Goal: Transaction & Acquisition: Purchase product/service

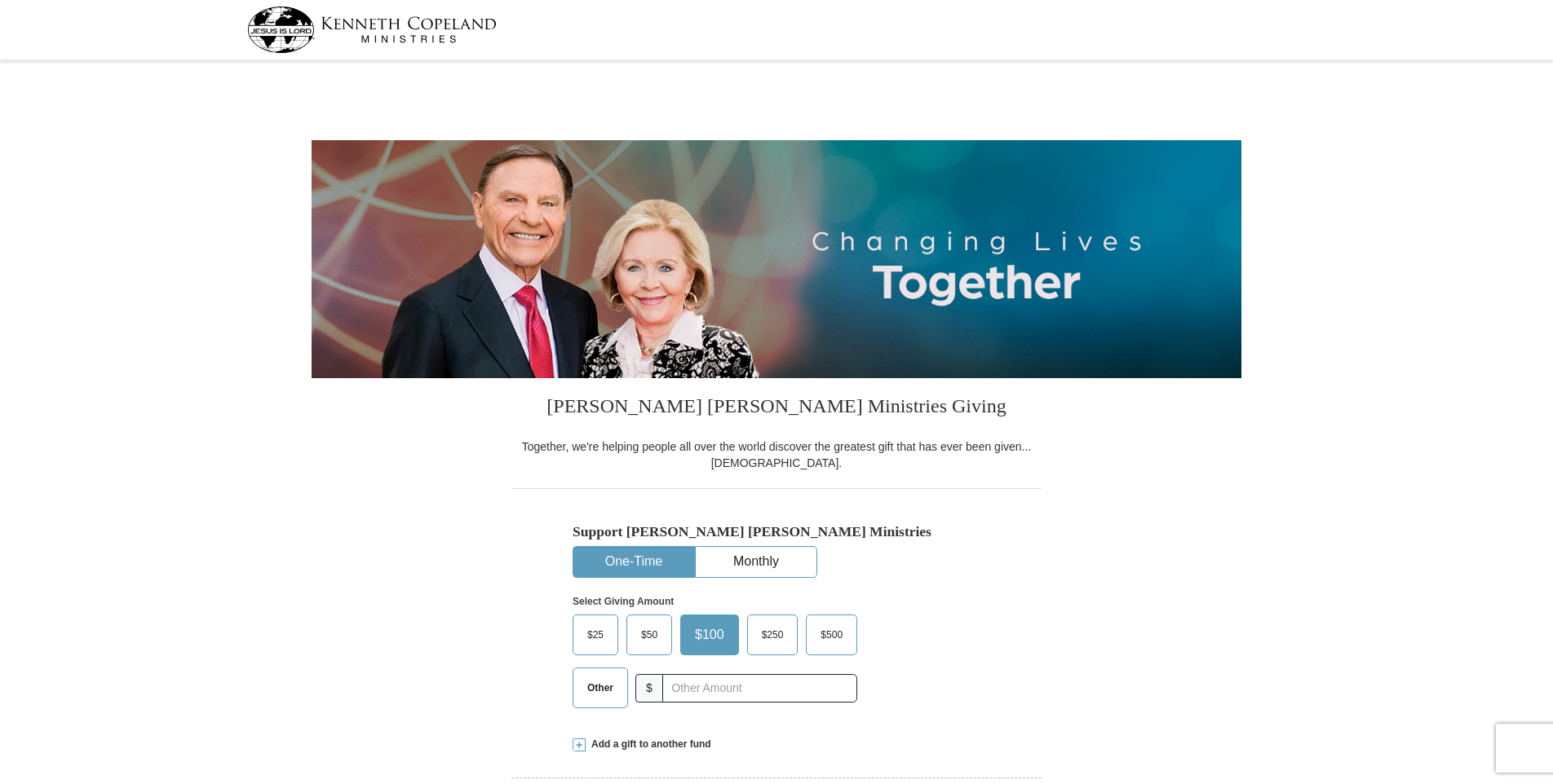
select select "[GEOGRAPHIC_DATA]"
click at [629, 557] on button "One-Time" at bounding box center [633, 562] width 120 height 30
click at [600, 691] on span "Other" at bounding box center [600, 688] width 42 height 25
click at [0, 0] on input "Other" at bounding box center [0, 0] width 0 height 0
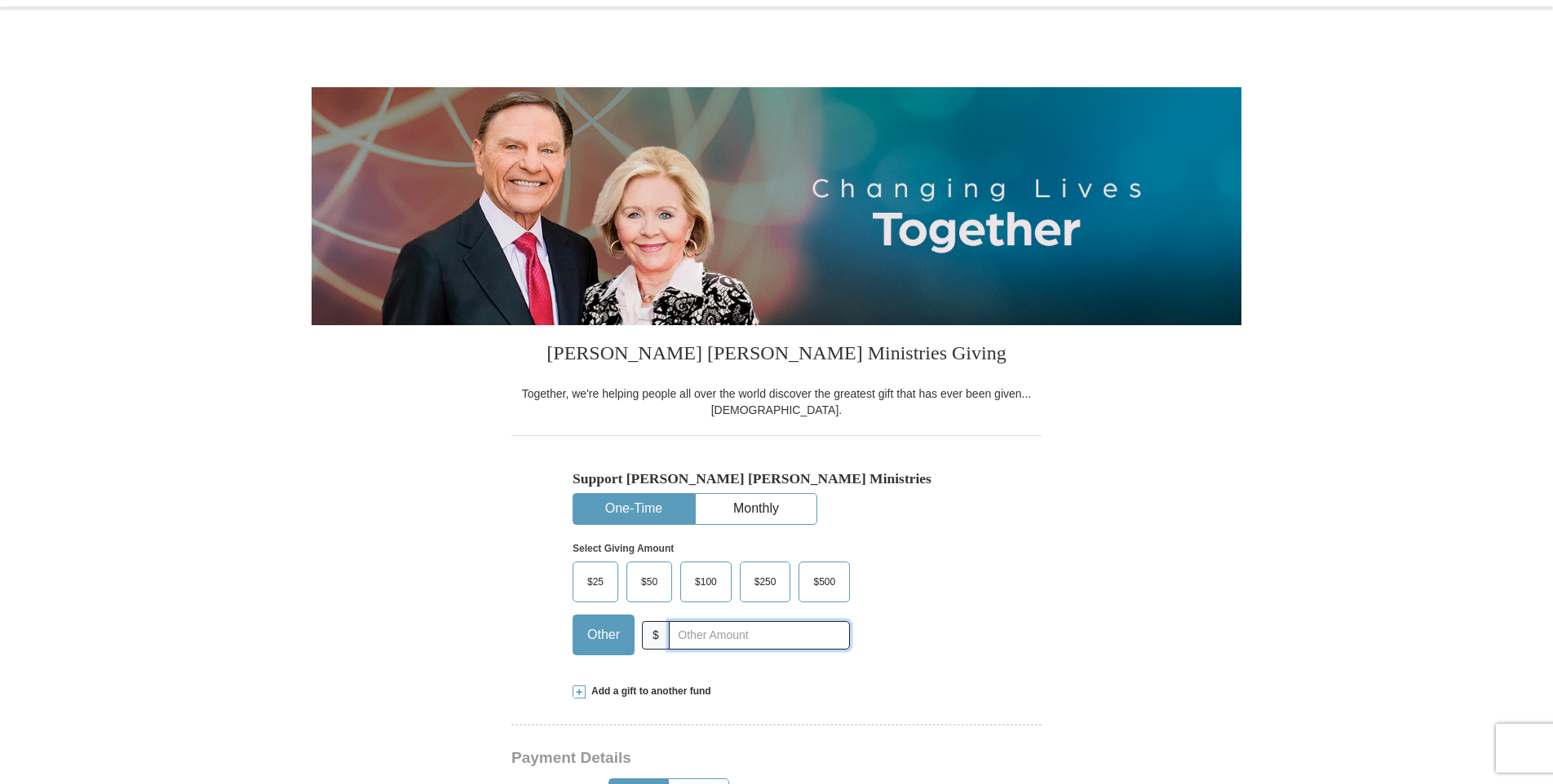
scroll to position [82, 0]
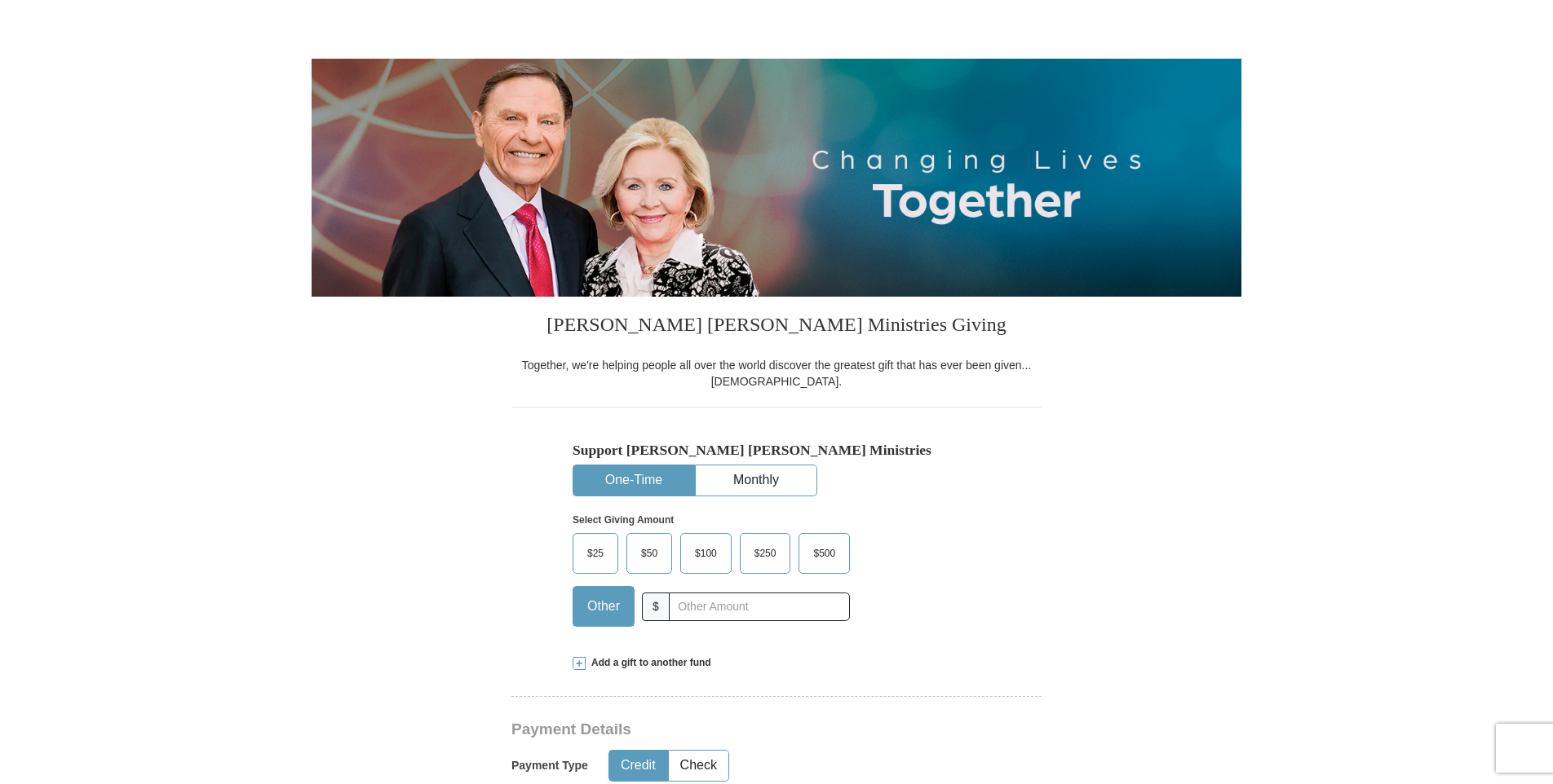
click at [586, 665] on span "Add a gift to another fund" at bounding box center [648, 664] width 126 height 14
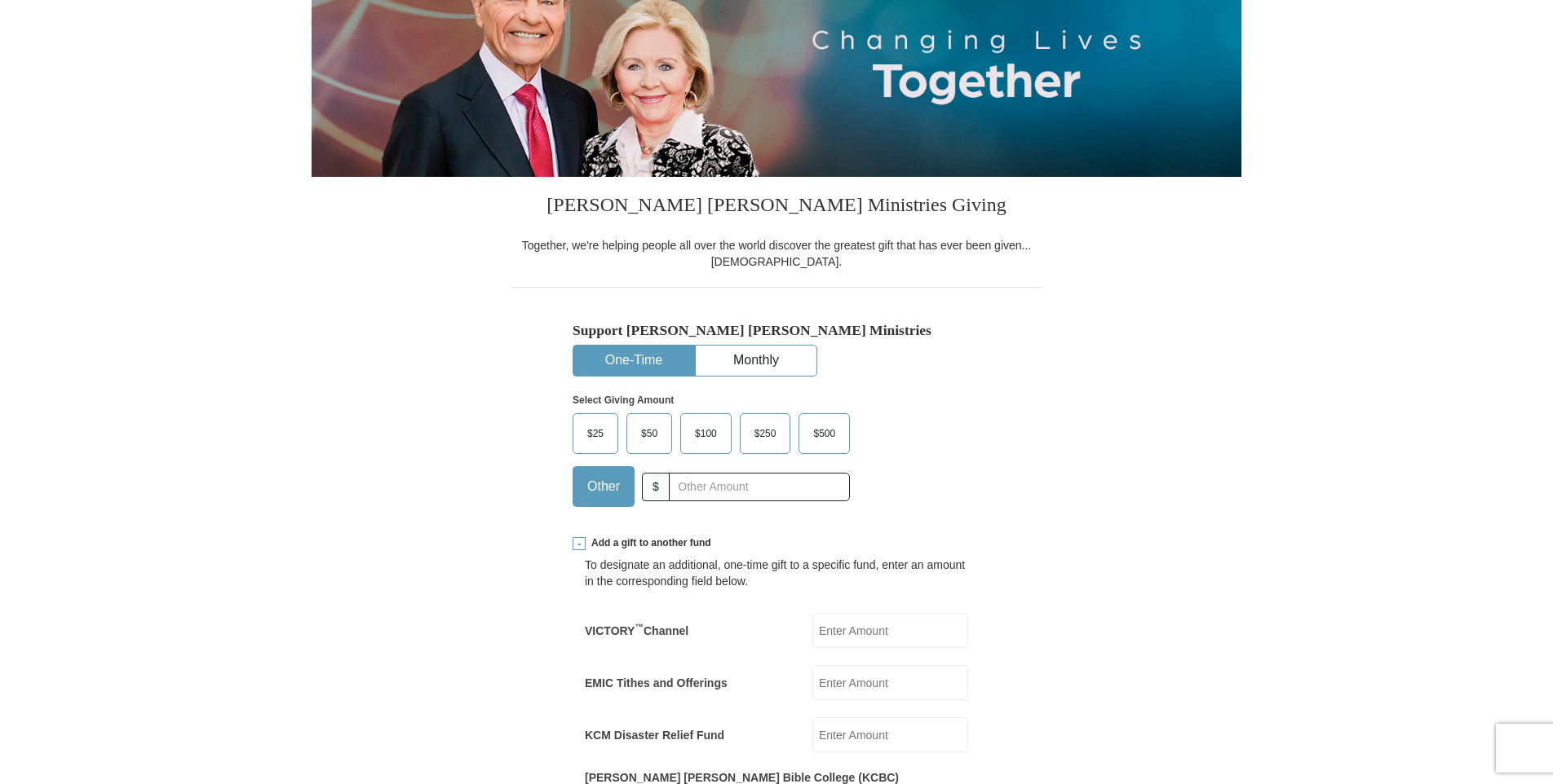
scroll to position [245, 0]
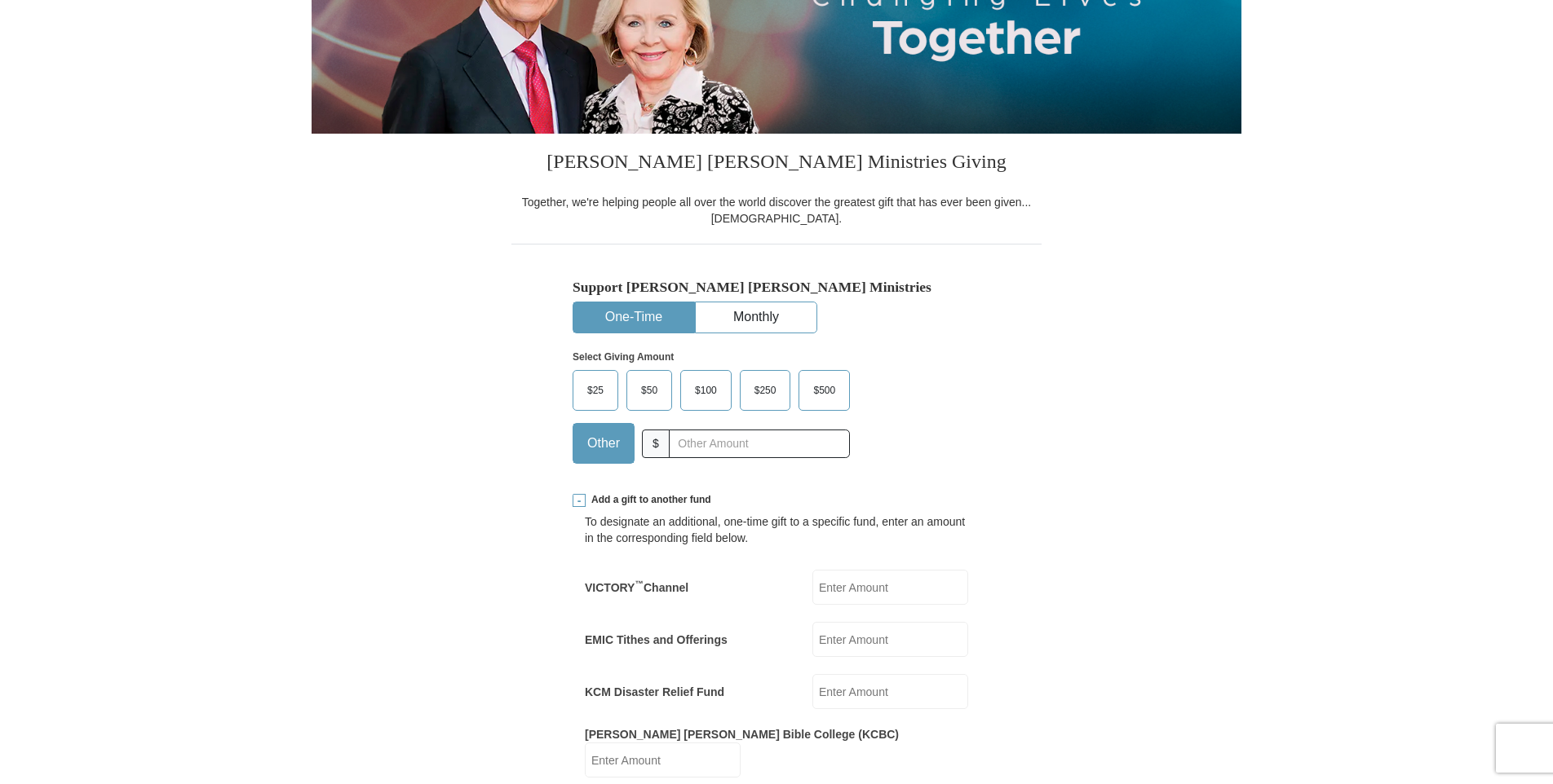
click at [858, 643] on input "EMIC Tithes and Offerings" at bounding box center [890, 640] width 155 height 35
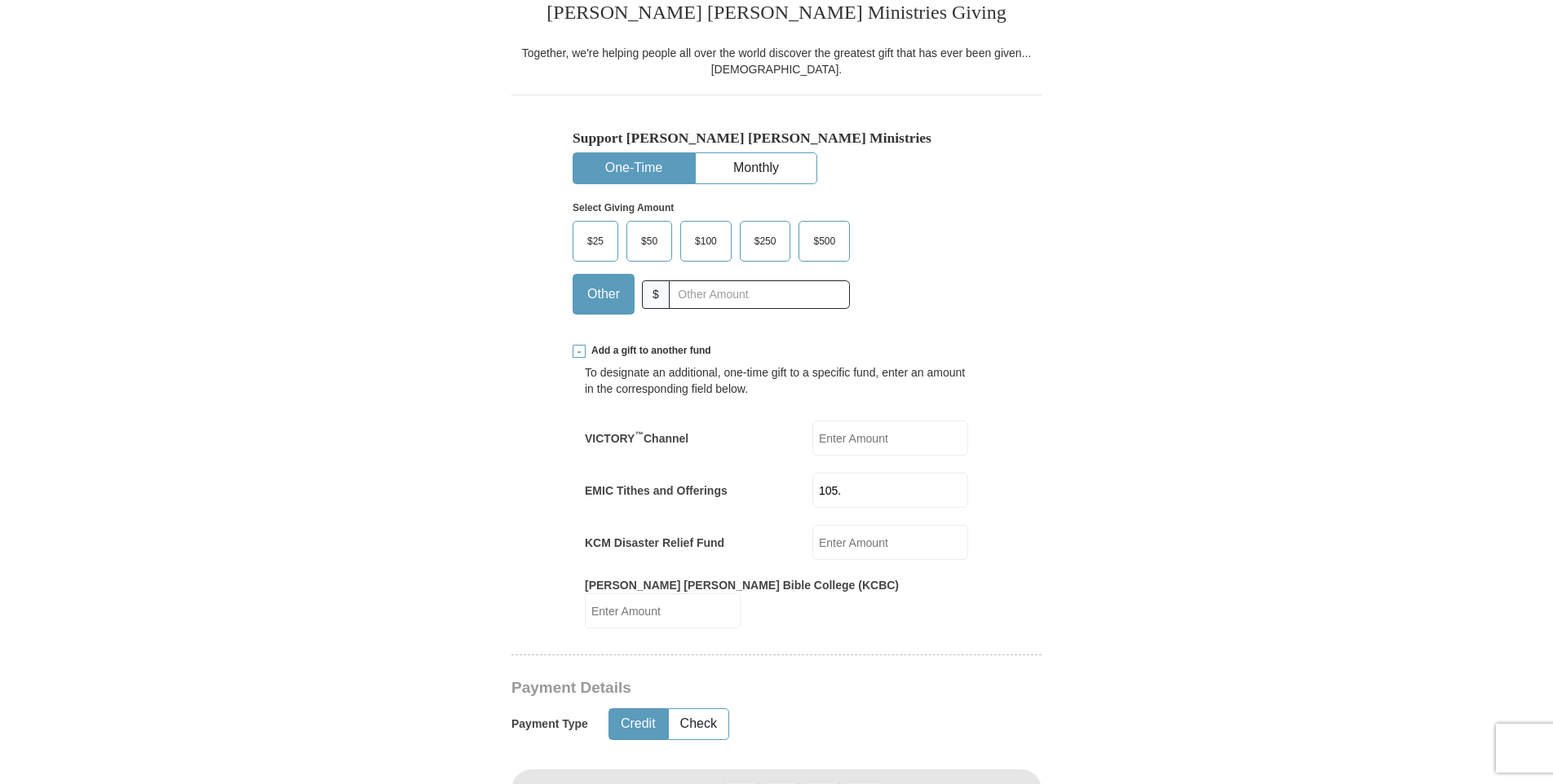
scroll to position [407, 0]
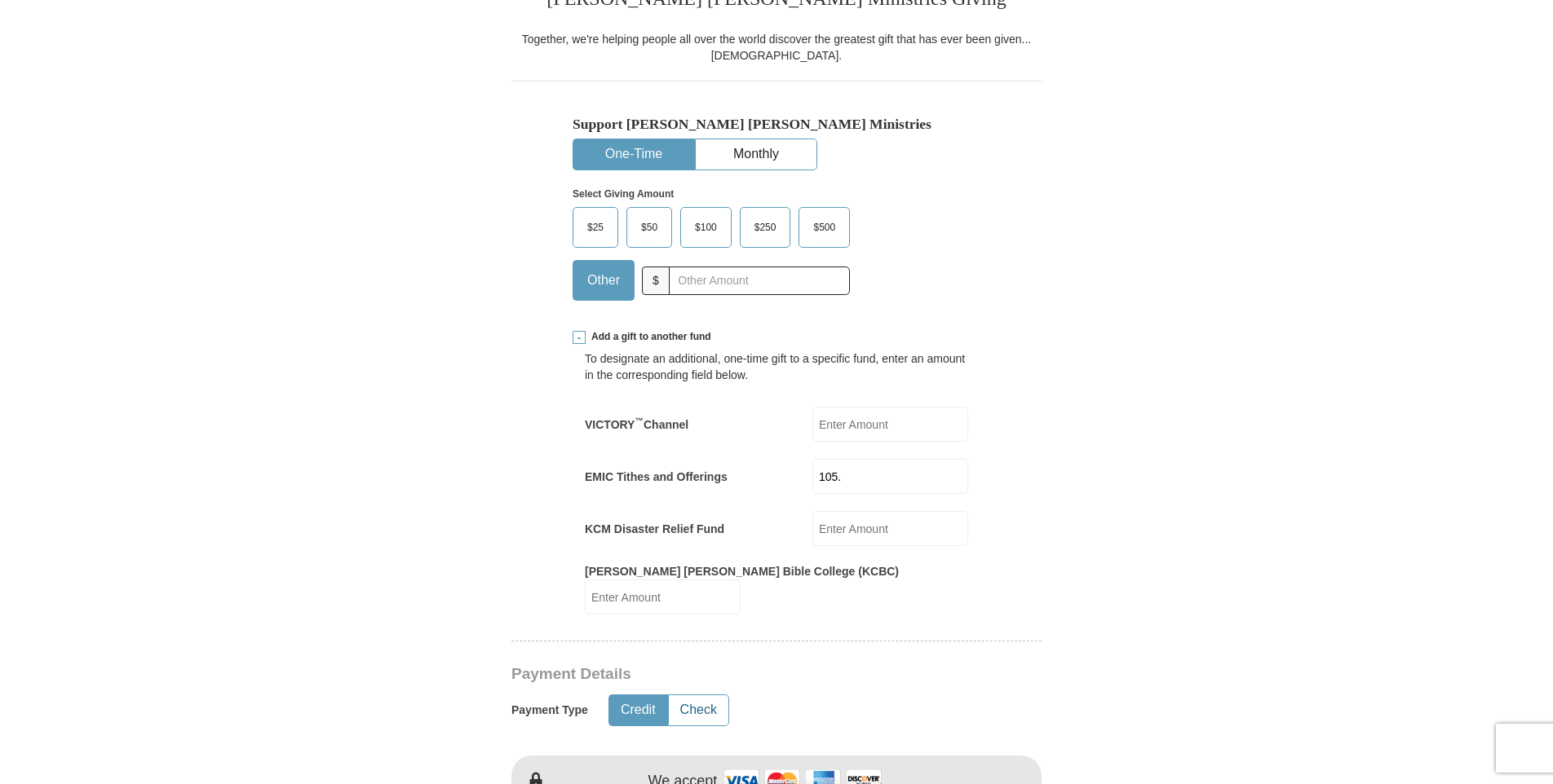
type input "105."
click at [705, 695] on button "Check" at bounding box center [698, 710] width 60 height 30
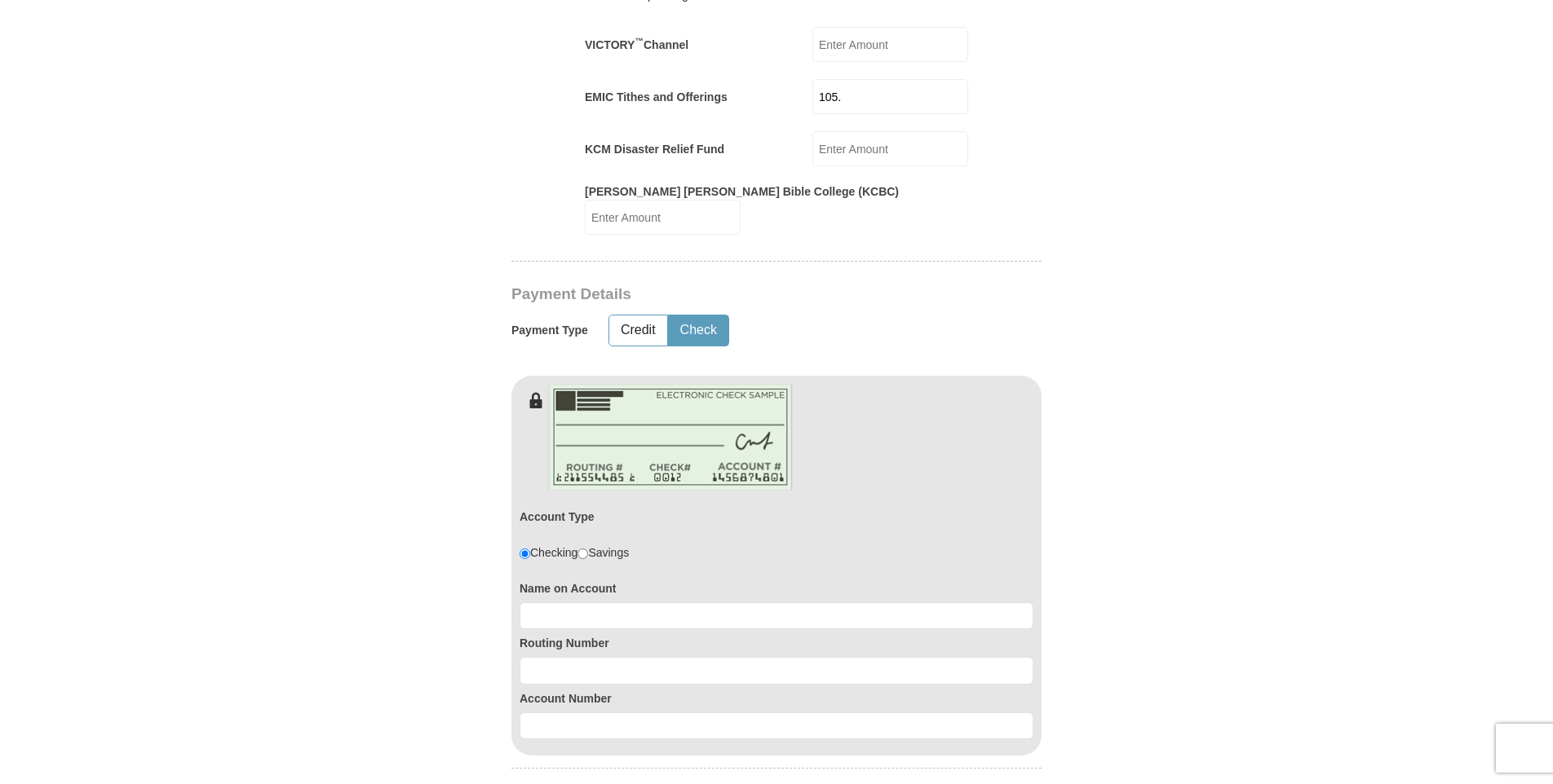
scroll to position [816, 0]
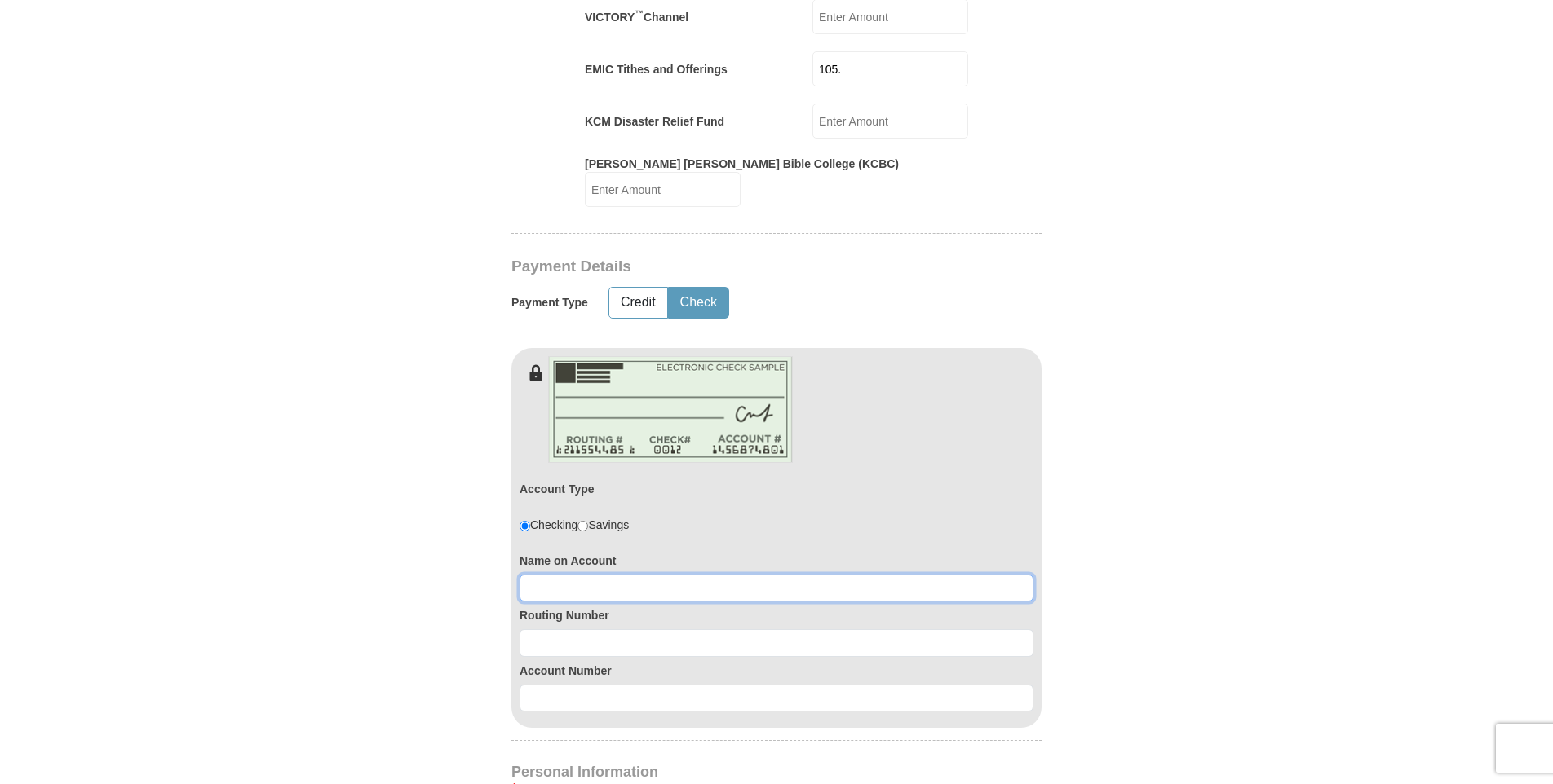
click at [654, 575] on input at bounding box center [776, 589] width 514 height 28
type input "[PERSON_NAME]"
click at [1143, 704] on form "[PERSON_NAME] [PERSON_NAME] Ministries Giving Together, we're helping people al…" at bounding box center [776, 385] width 930 height 2269
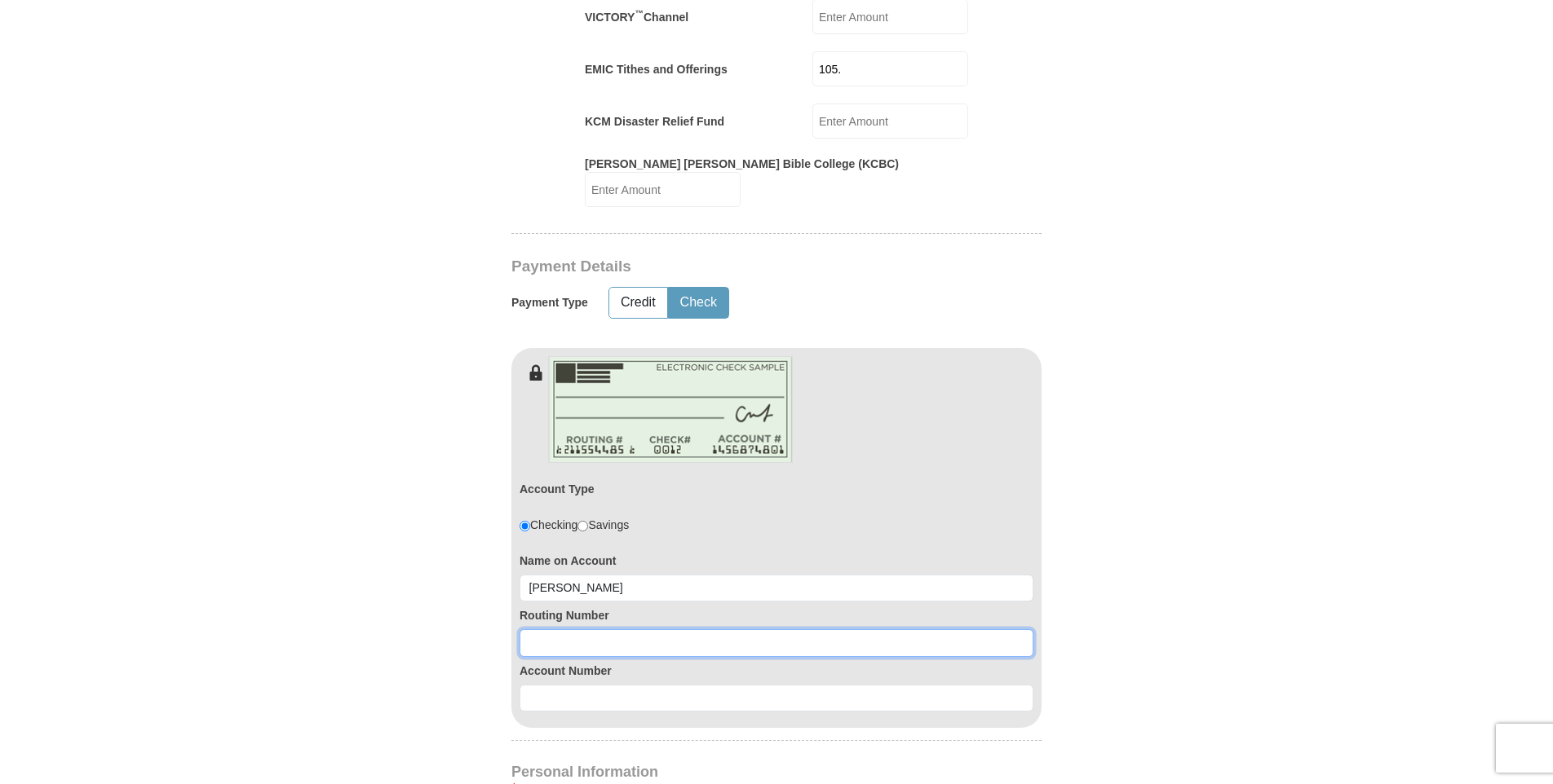
click at [620, 629] on input at bounding box center [776, 644] width 514 height 28
type input "111000025"
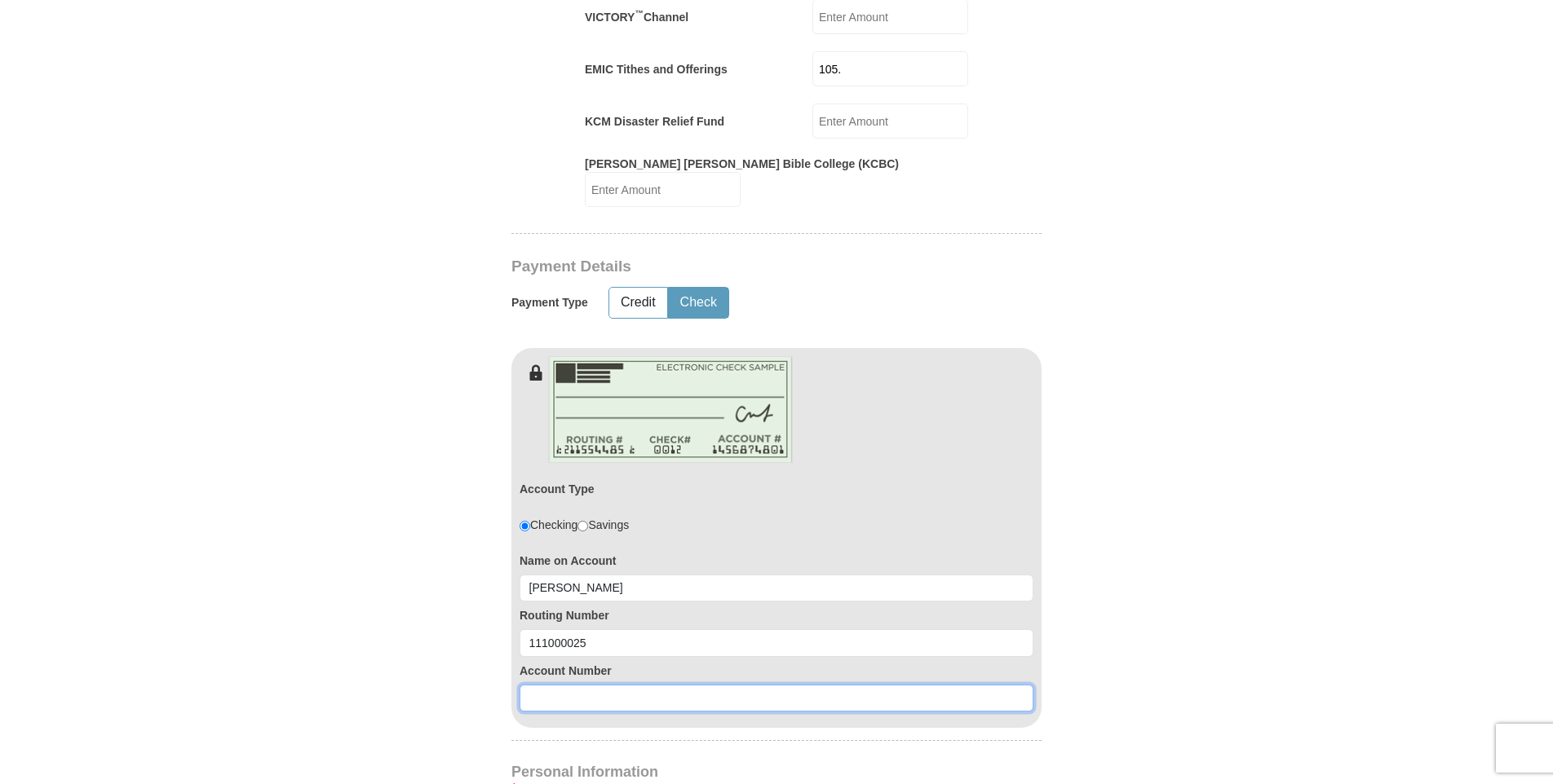
click at [632, 685] on input at bounding box center [776, 699] width 514 height 28
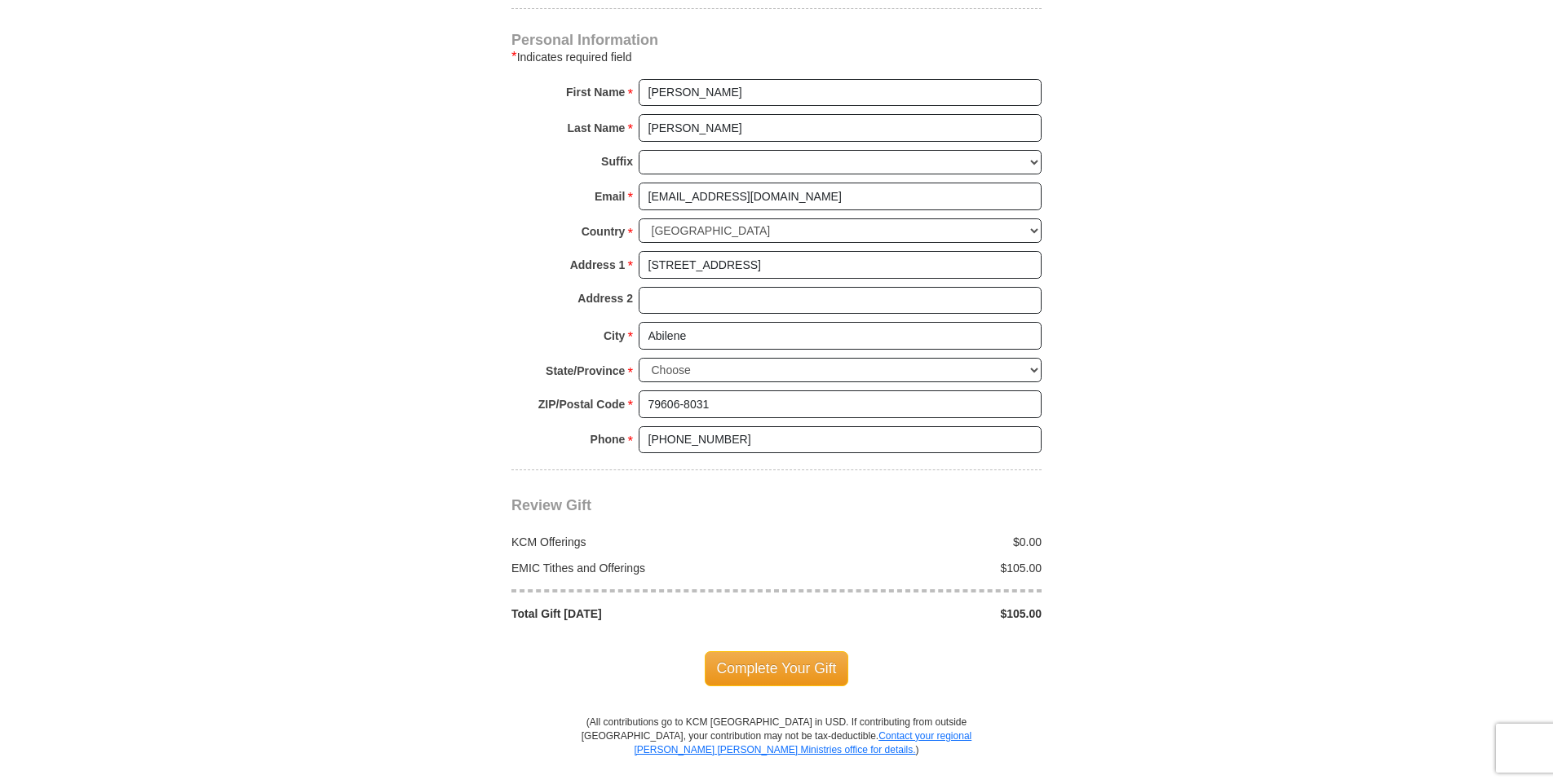
scroll to position [1549, 0]
type input "3620925055"
click at [733, 651] on span "Complete Your Gift" at bounding box center [776, 666] width 144 height 34
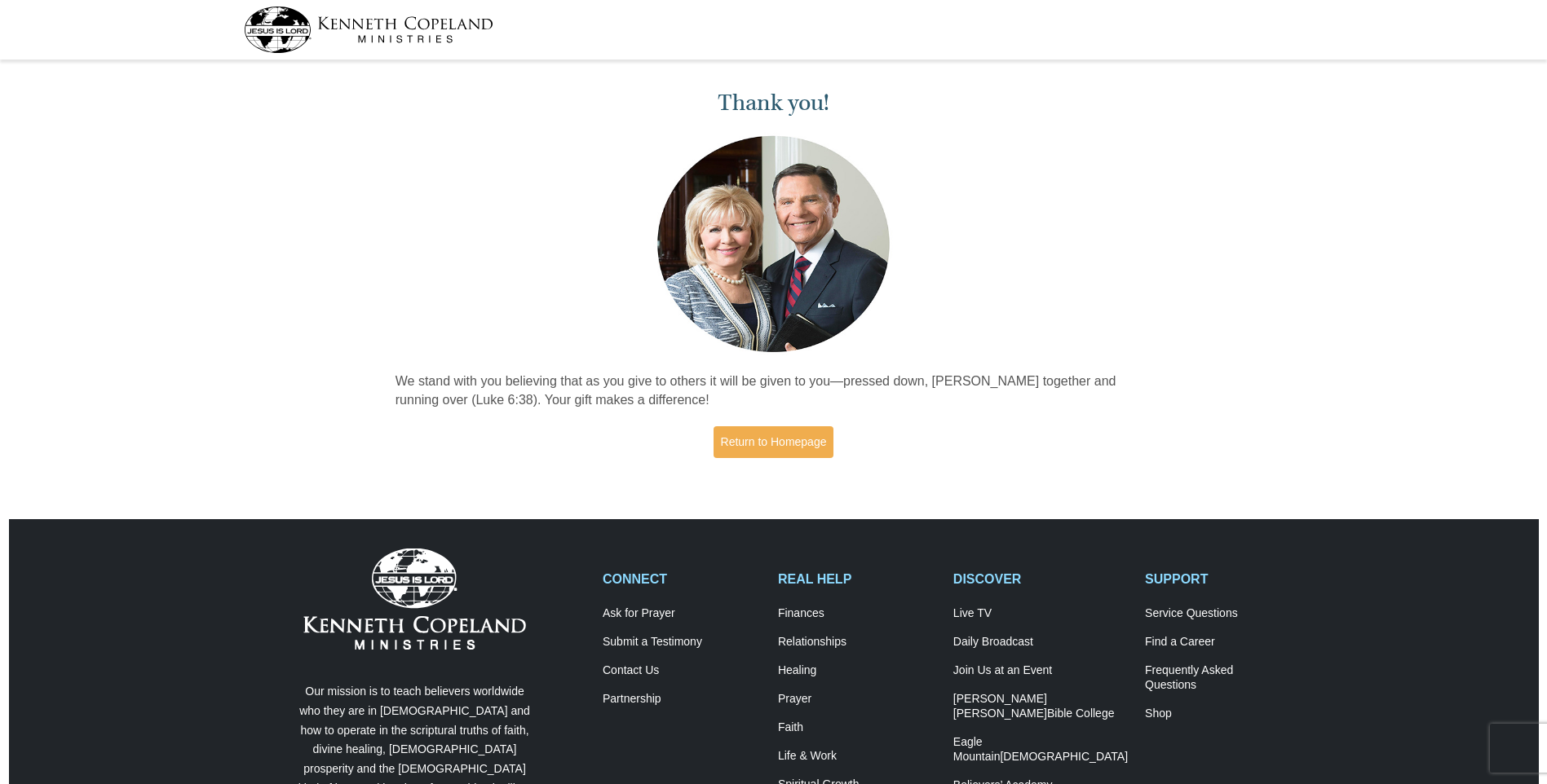
click at [432, 39] on img at bounding box center [369, 29] width 249 height 47
